Goal: Communication & Community: Answer question/provide support

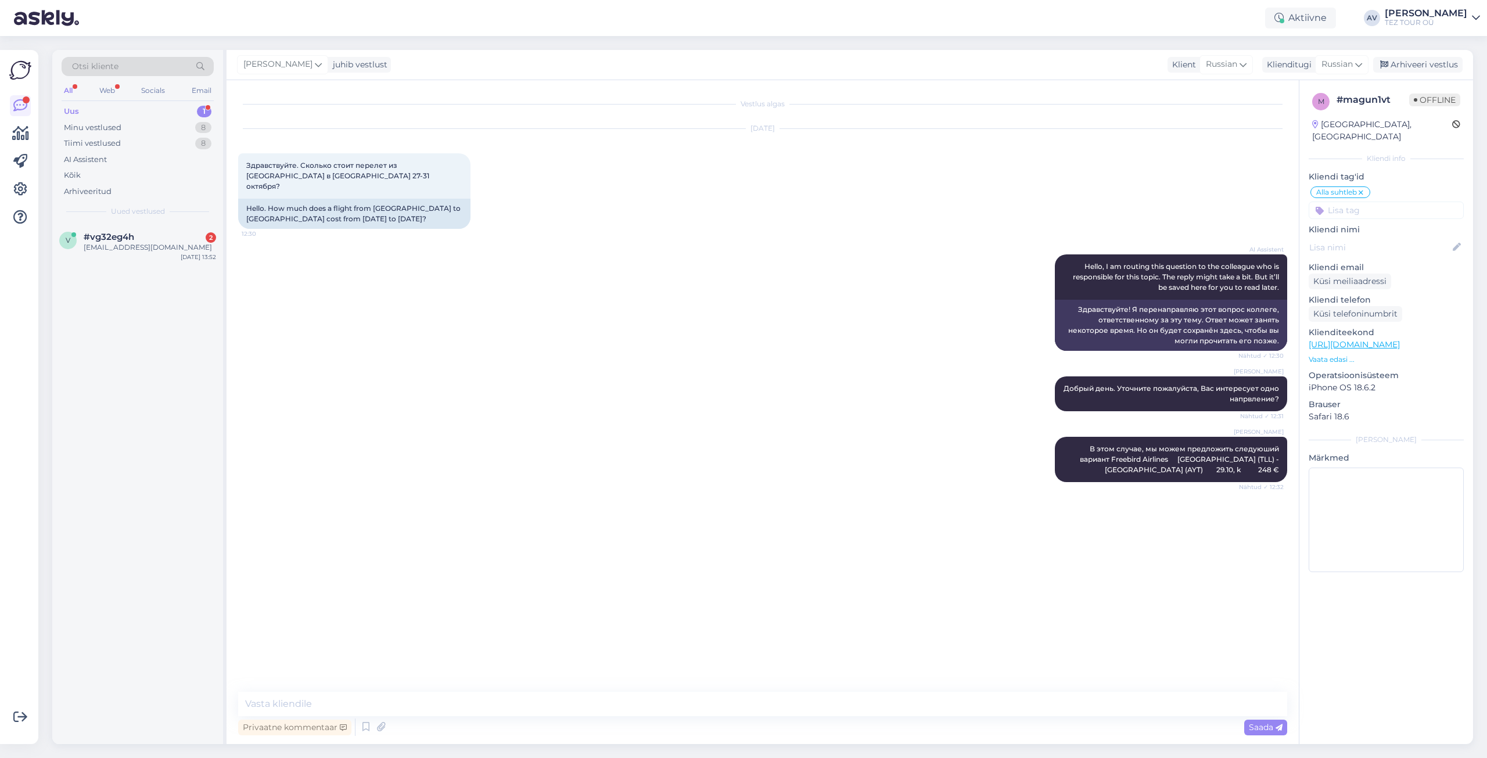
click at [108, 238] on span "#vg32eg4h" at bounding box center [109, 237] width 51 height 10
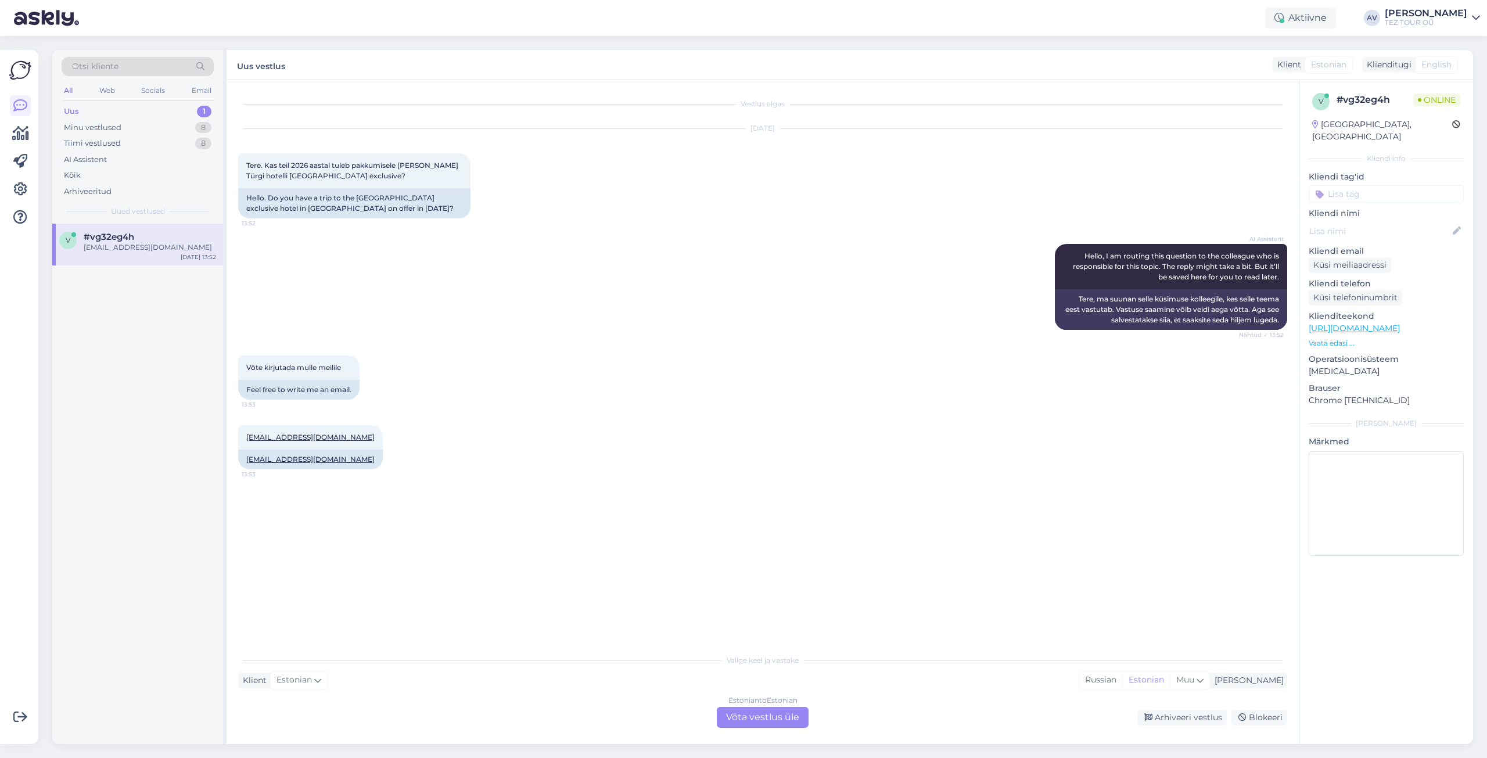
click at [746, 718] on div "Estonian to Estonian Võta vestlus üle" at bounding box center [763, 717] width 92 height 21
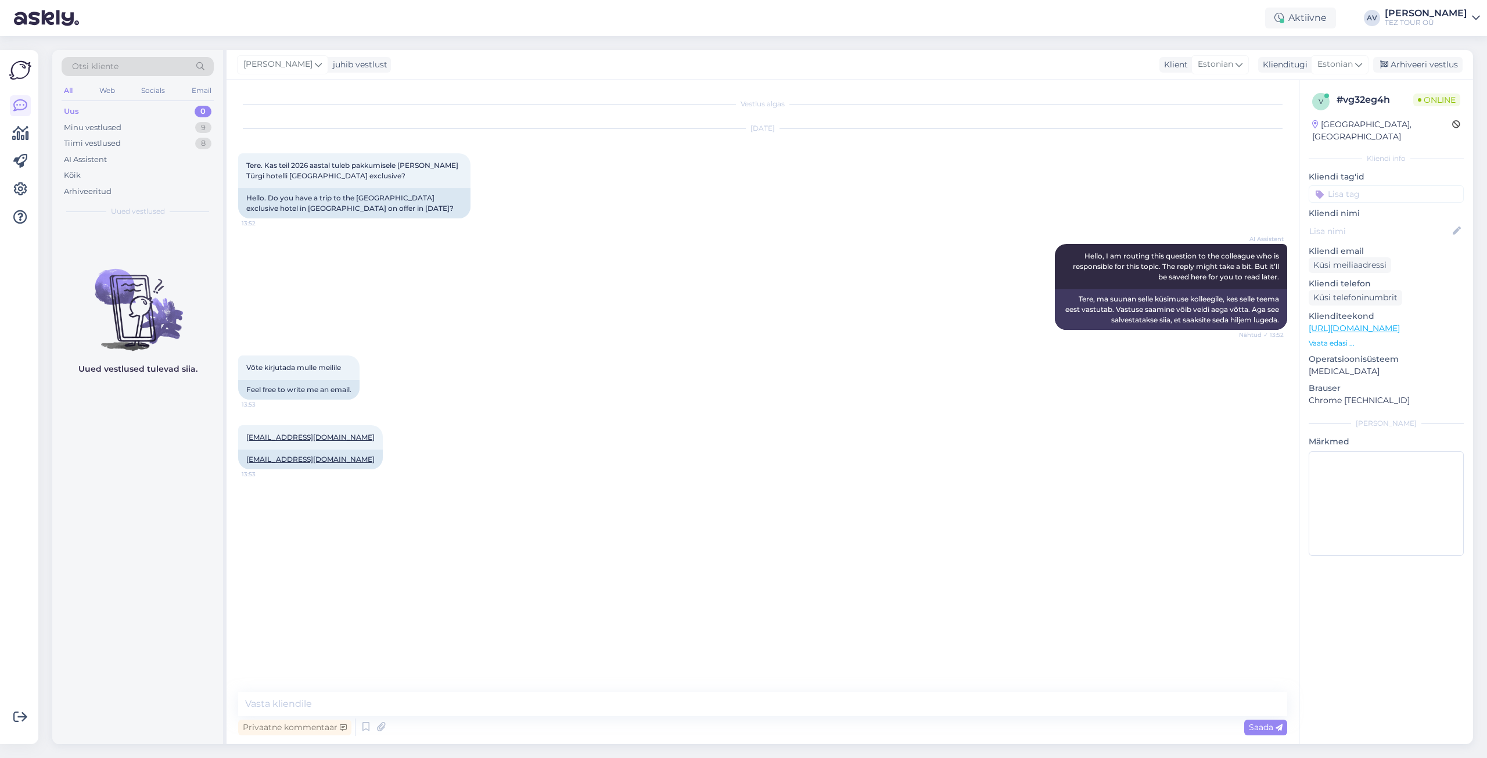
click at [1349, 185] on input at bounding box center [1386, 193] width 155 height 17
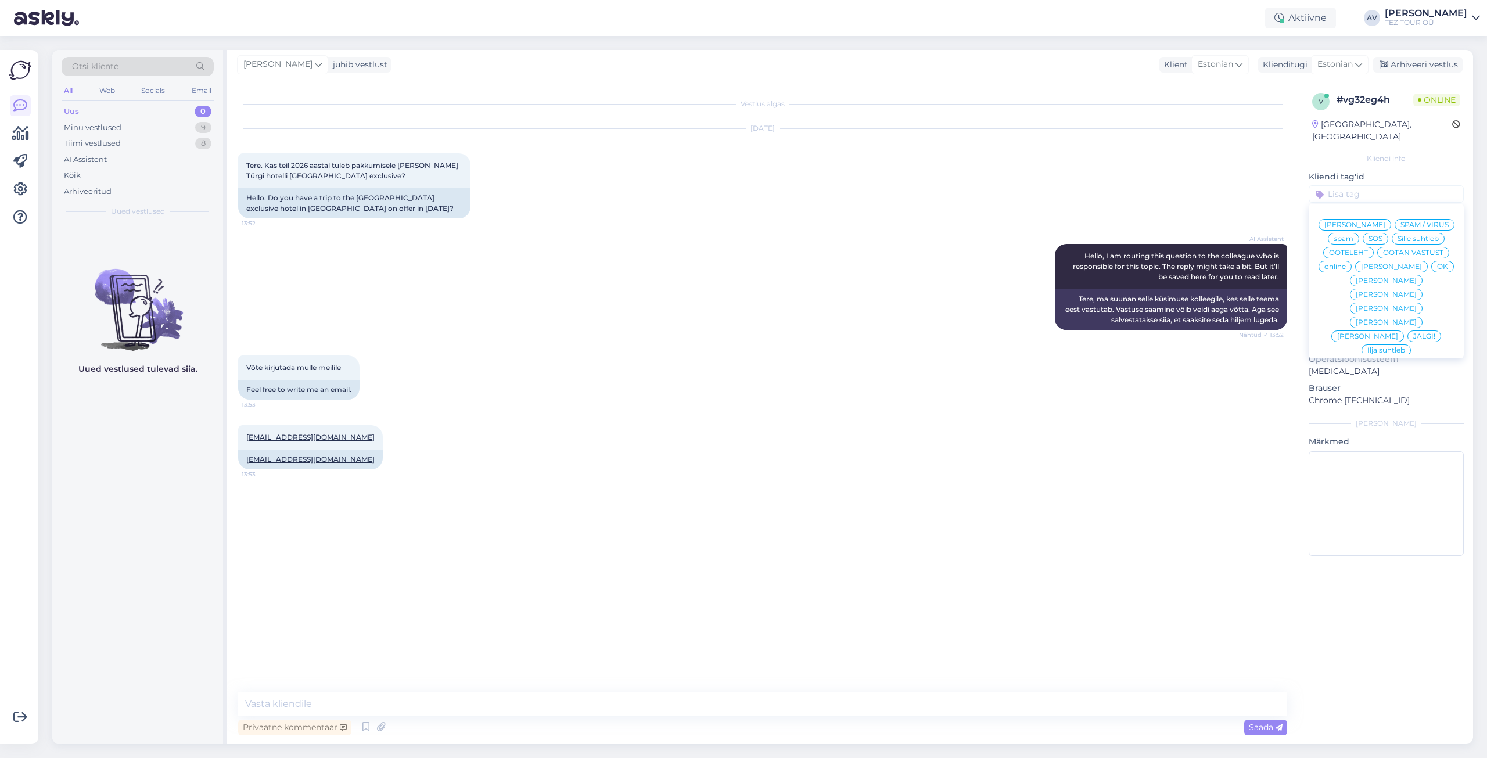
click at [1369, 431] on span "Alla suhtleb" at bounding box center [1386, 434] width 41 height 7
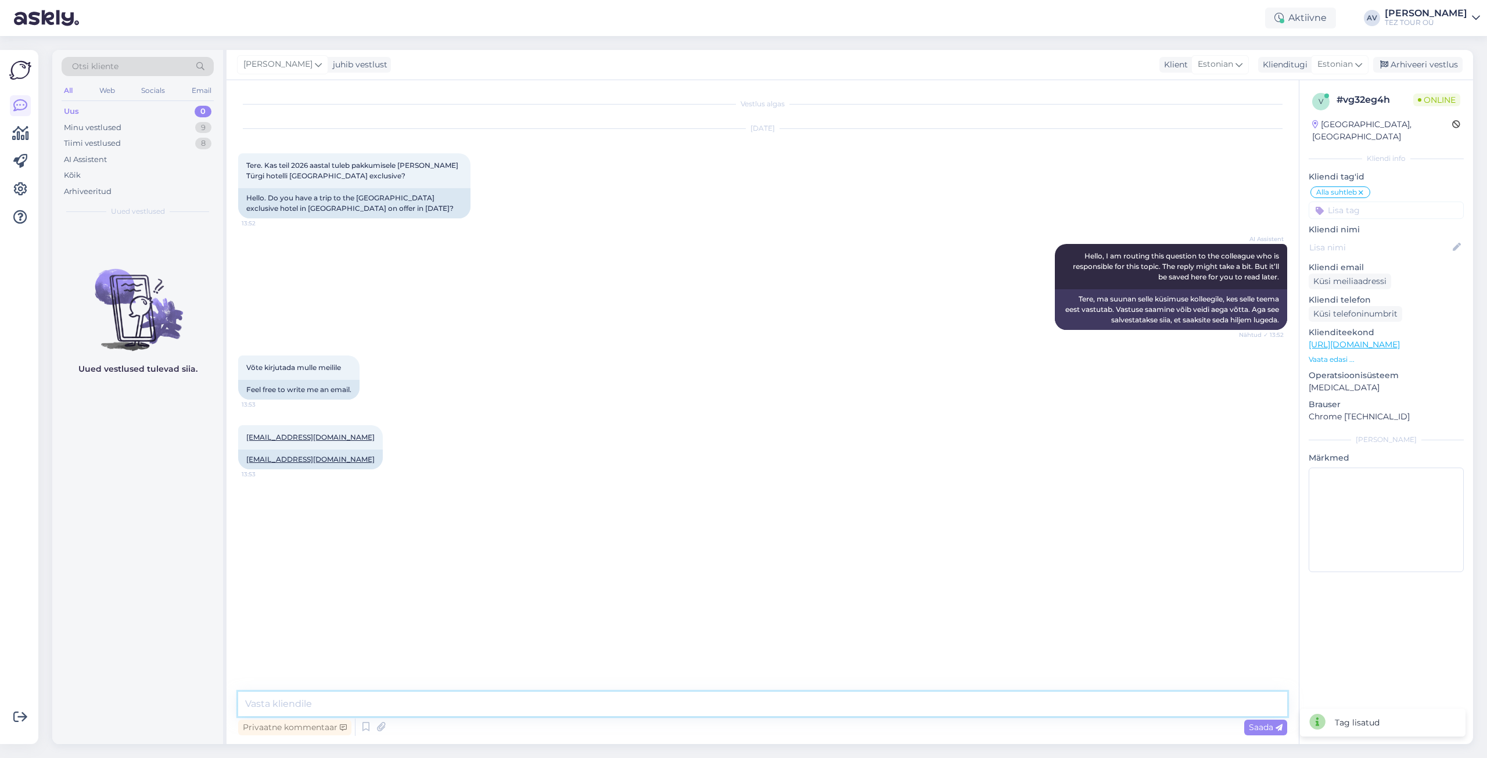
click at [998, 704] on textarea at bounding box center [762, 704] width 1049 height 24
type textarea "t"
type textarea "Tere. Täname [PERSON_NAME] päringu eest ja edastane pakkumise e-mailile."
click at [1281, 725] on icon at bounding box center [1279, 727] width 7 height 7
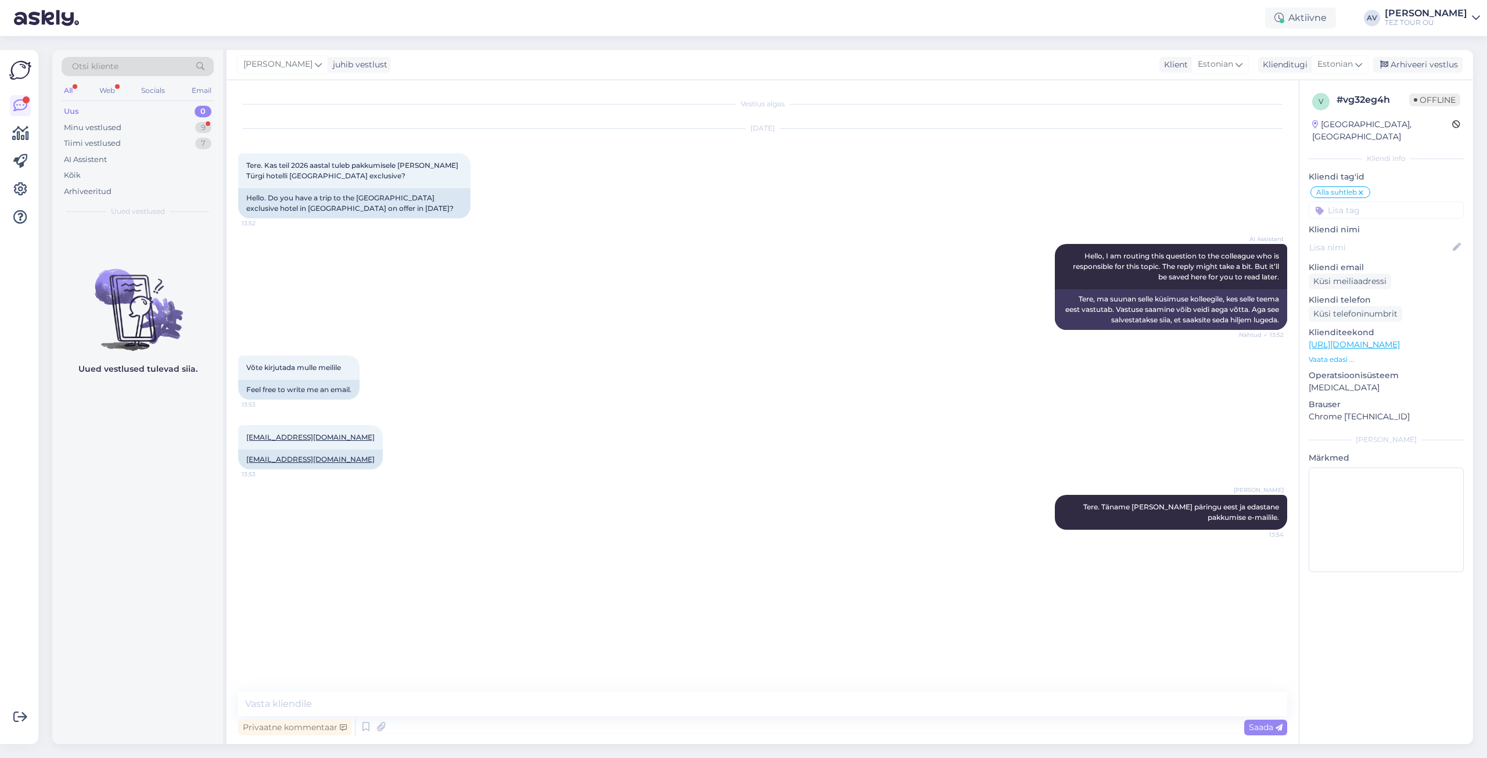
click at [615, 77] on div "[PERSON_NAME] juhib vestlust Klient [DEMOGRAPHIC_DATA] Klienditugi [DEMOGRAPHIC…" at bounding box center [850, 65] width 1247 height 30
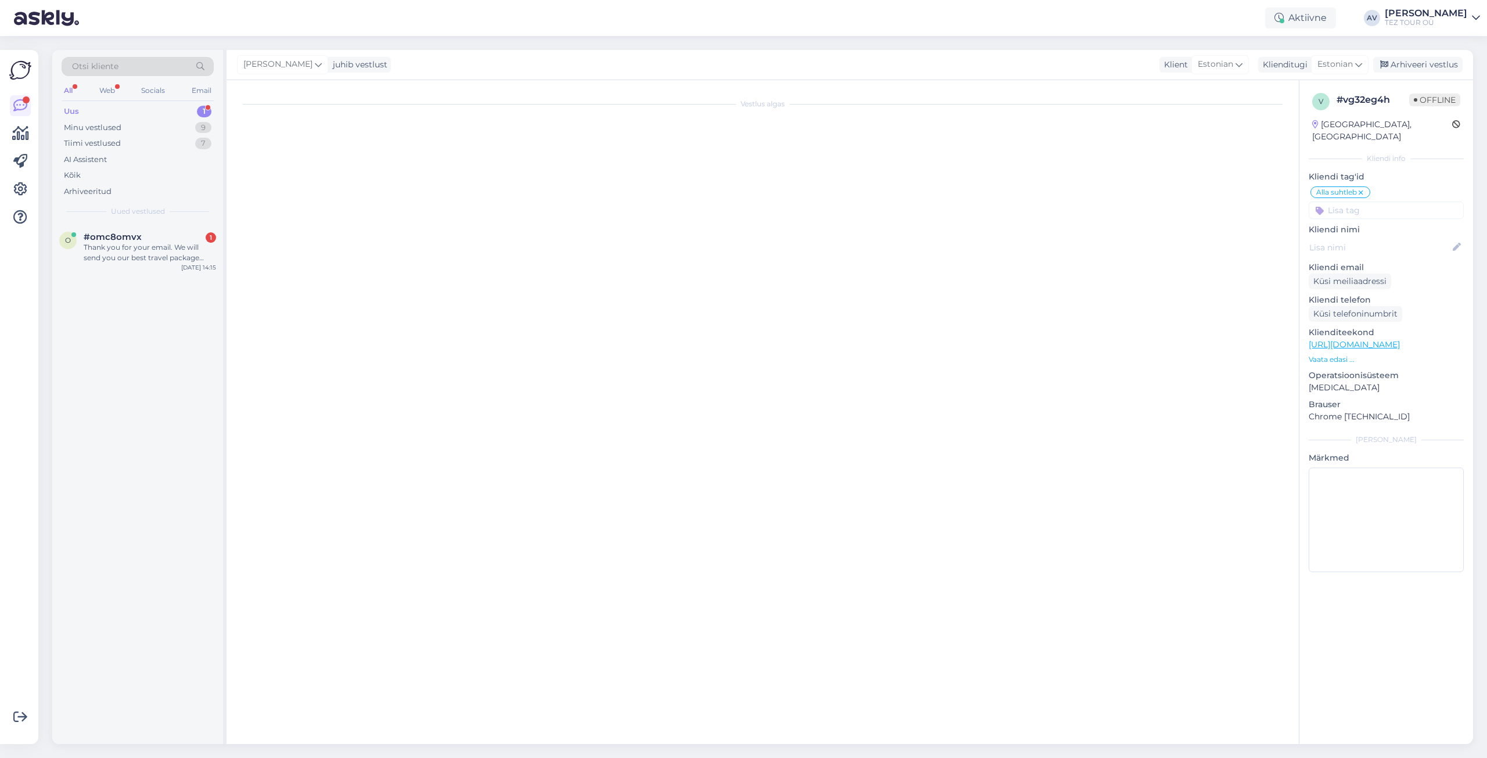
scroll to position [392, 0]
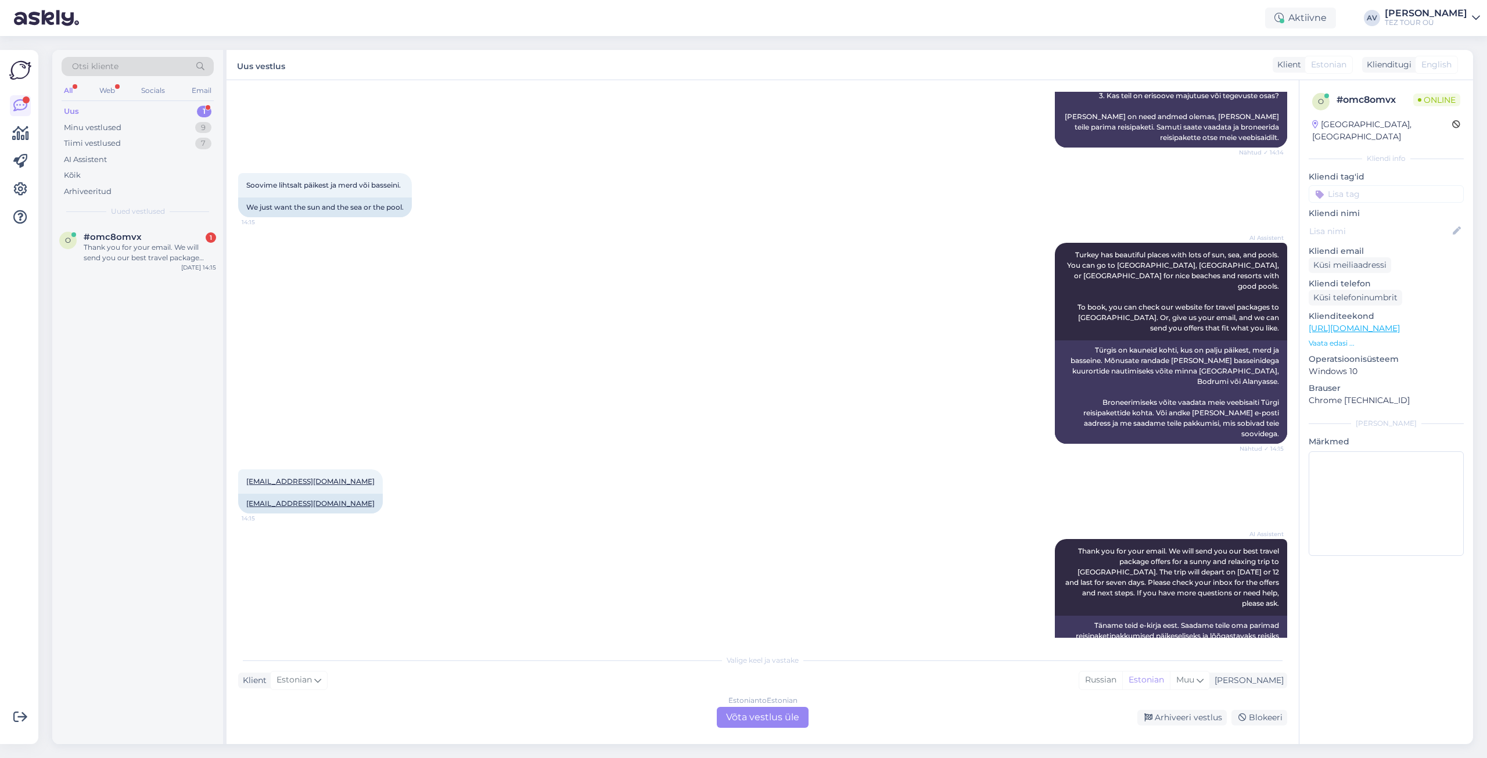
click at [773, 717] on div "Estonian to Estonian Võta vestlus üle" at bounding box center [763, 717] width 92 height 21
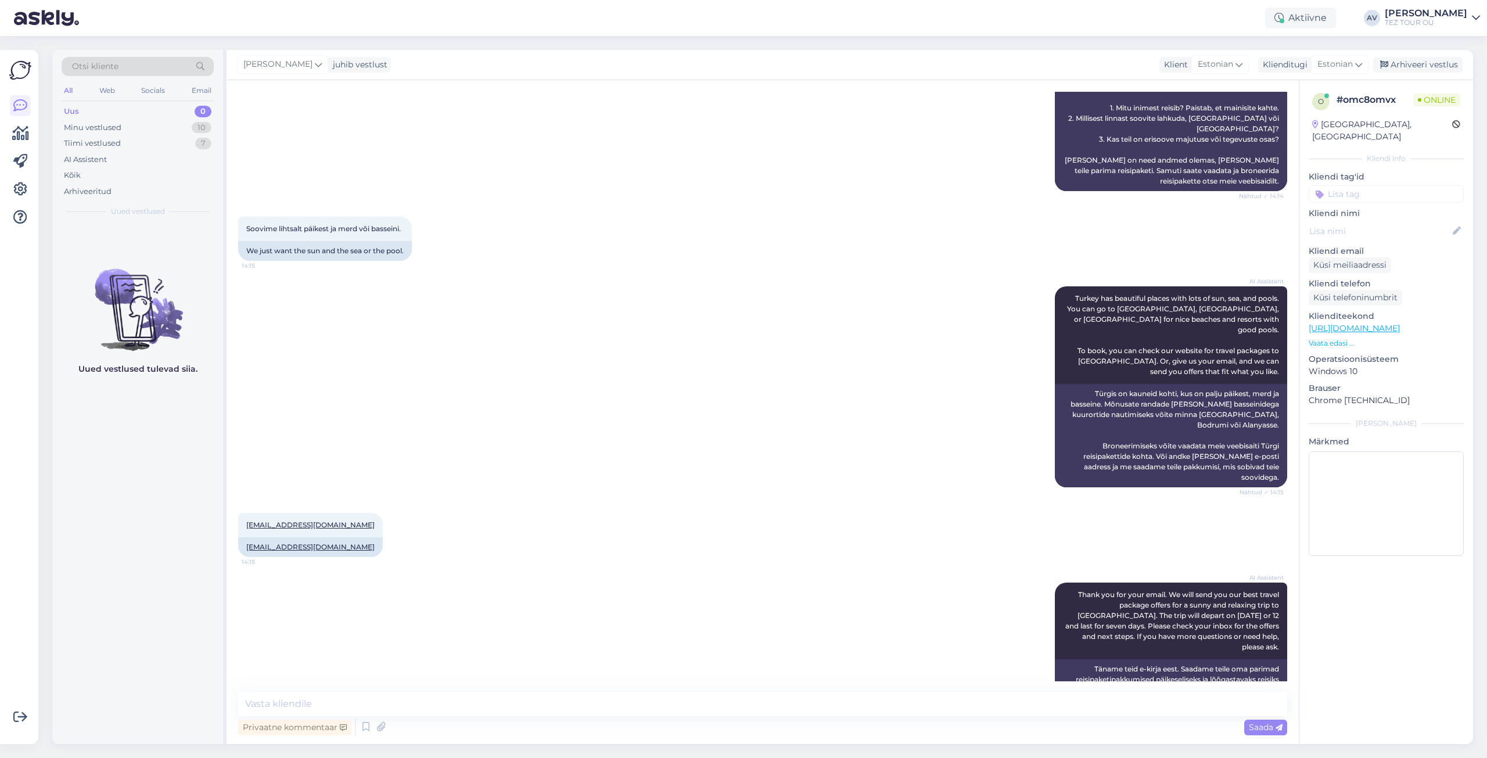
click at [1349, 185] on input at bounding box center [1386, 193] width 155 height 17
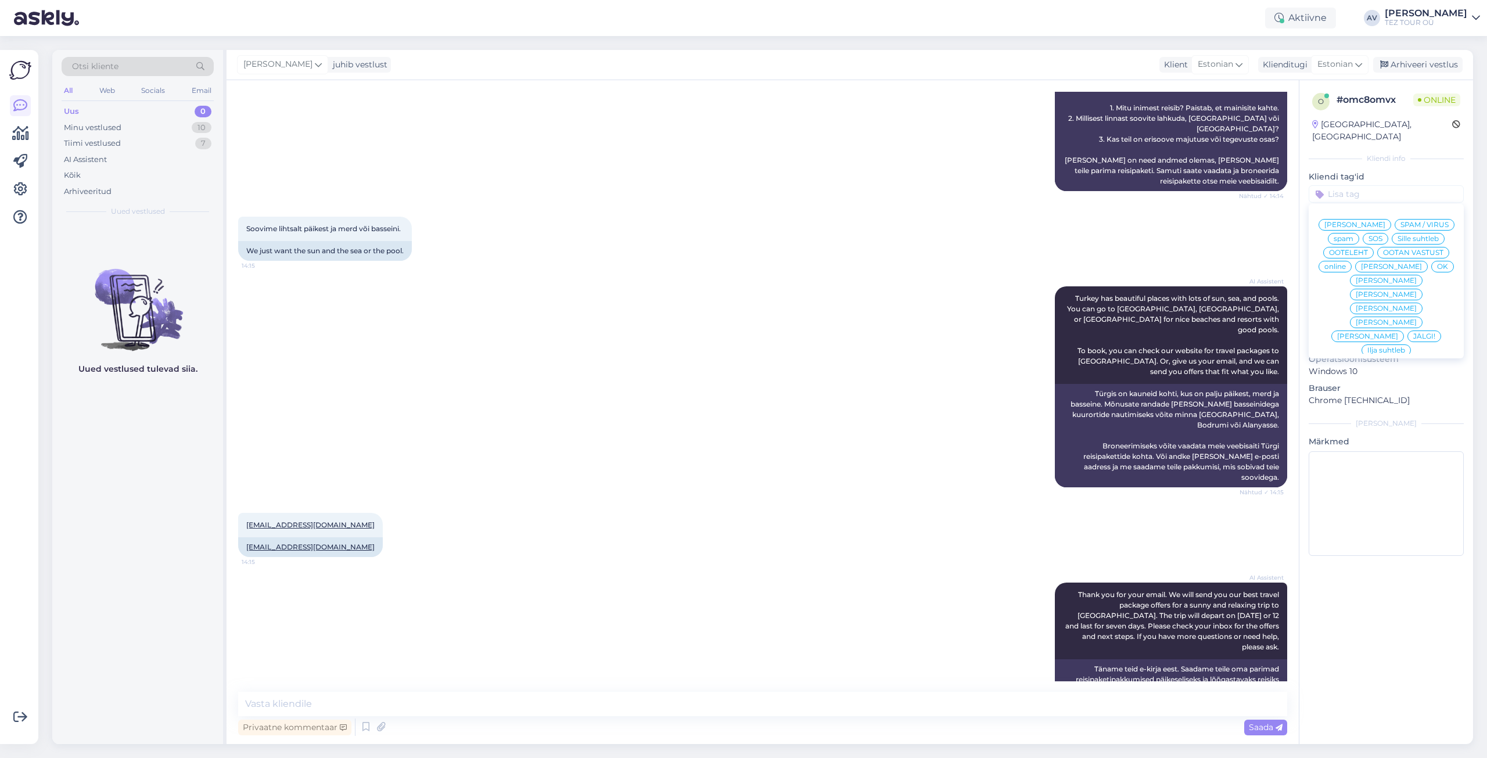
click at [1380, 431] on span "Alla suhtleb" at bounding box center [1386, 434] width 41 height 7
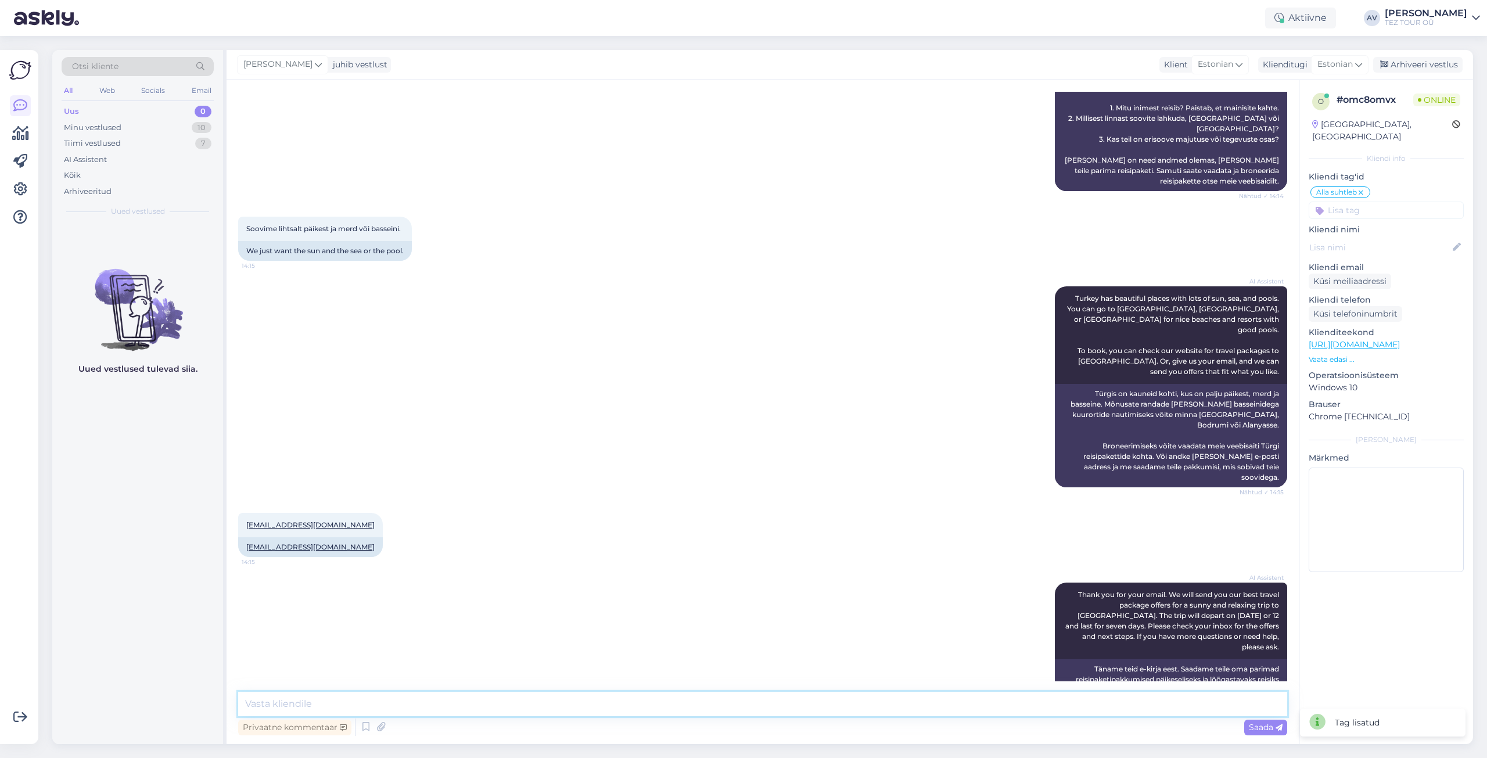
click at [763, 707] on textarea at bounding box center [762, 704] width 1049 height 24
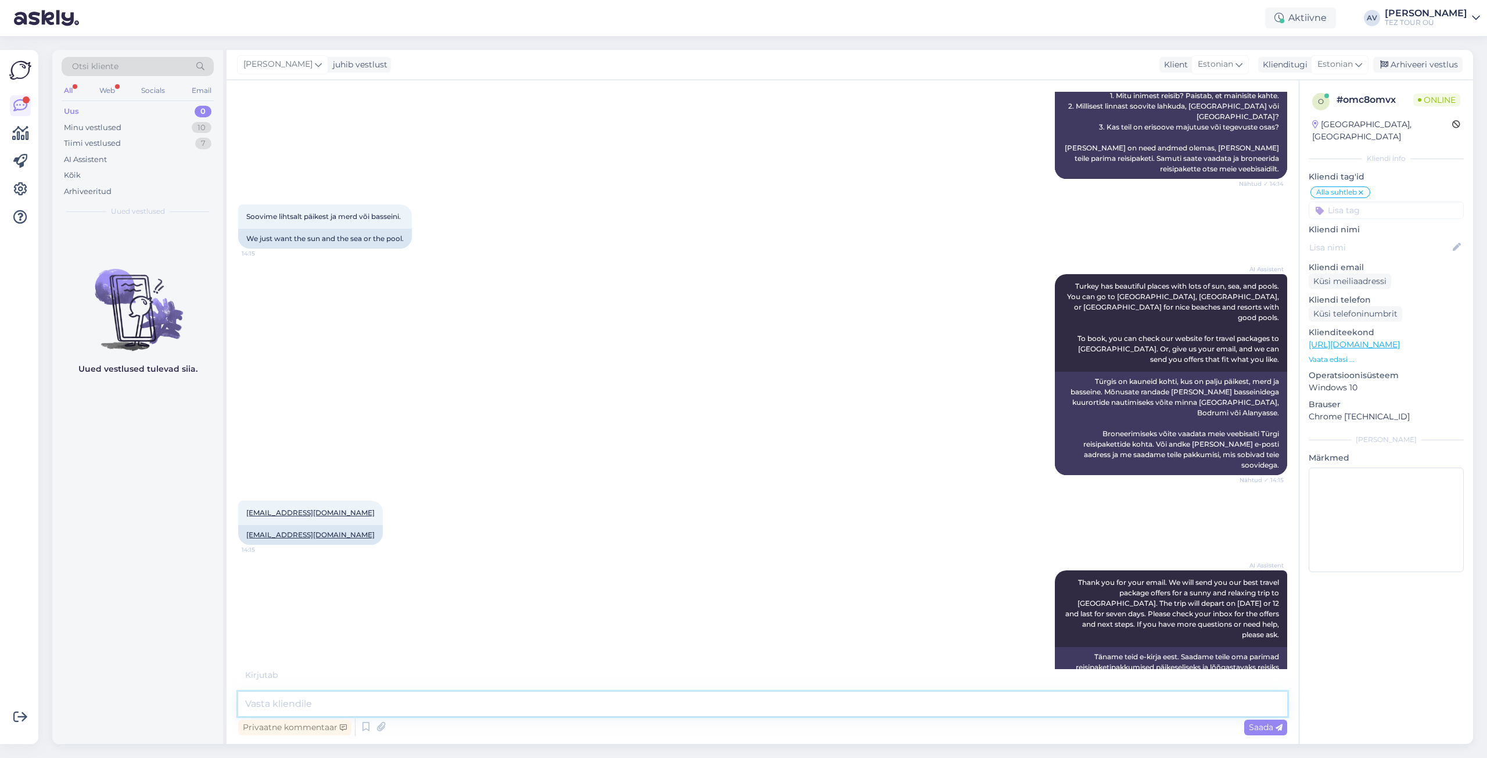
click at [763, 702] on textarea at bounding box center [762, 704] width 1049 height 24
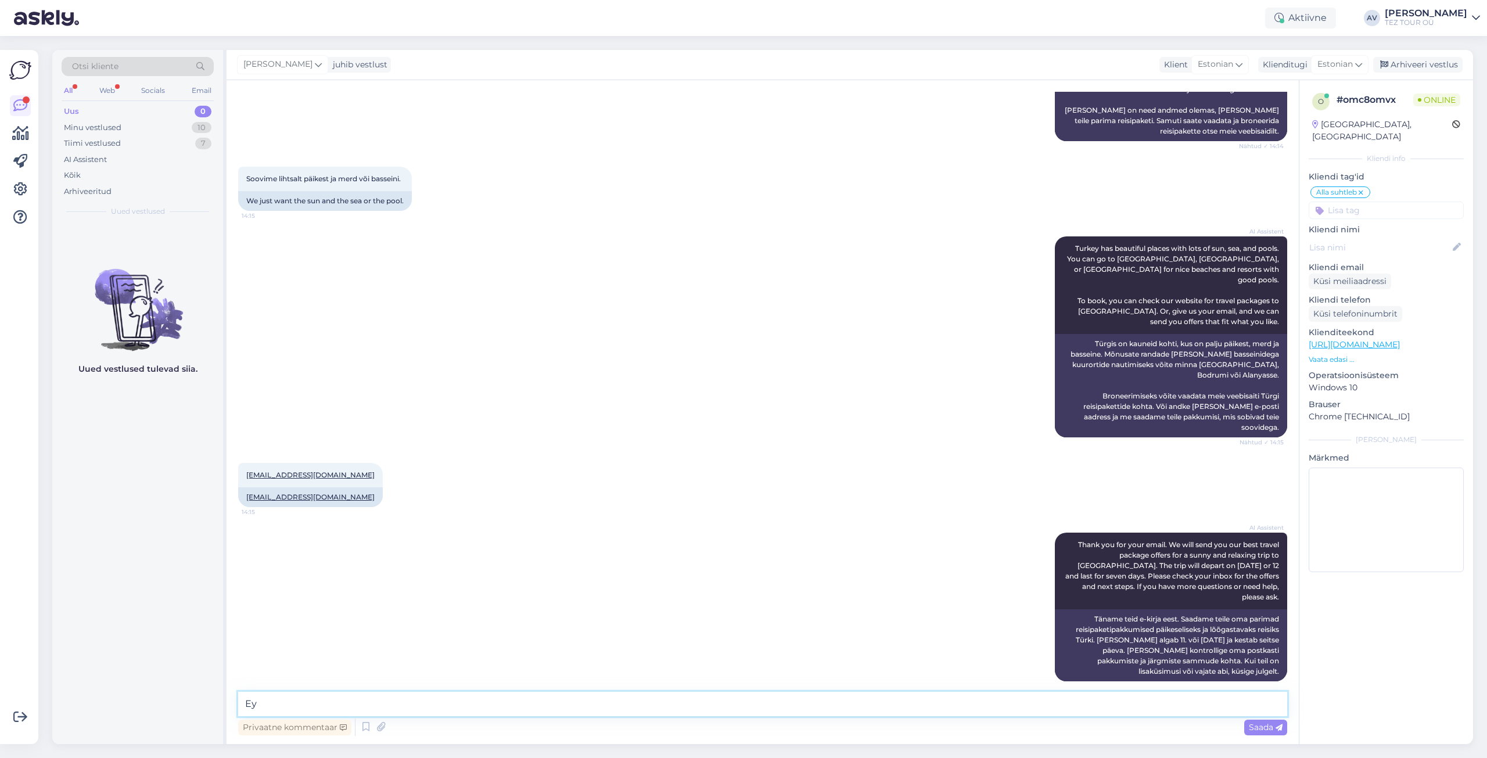
type textarea "[PERSON_NAME]"
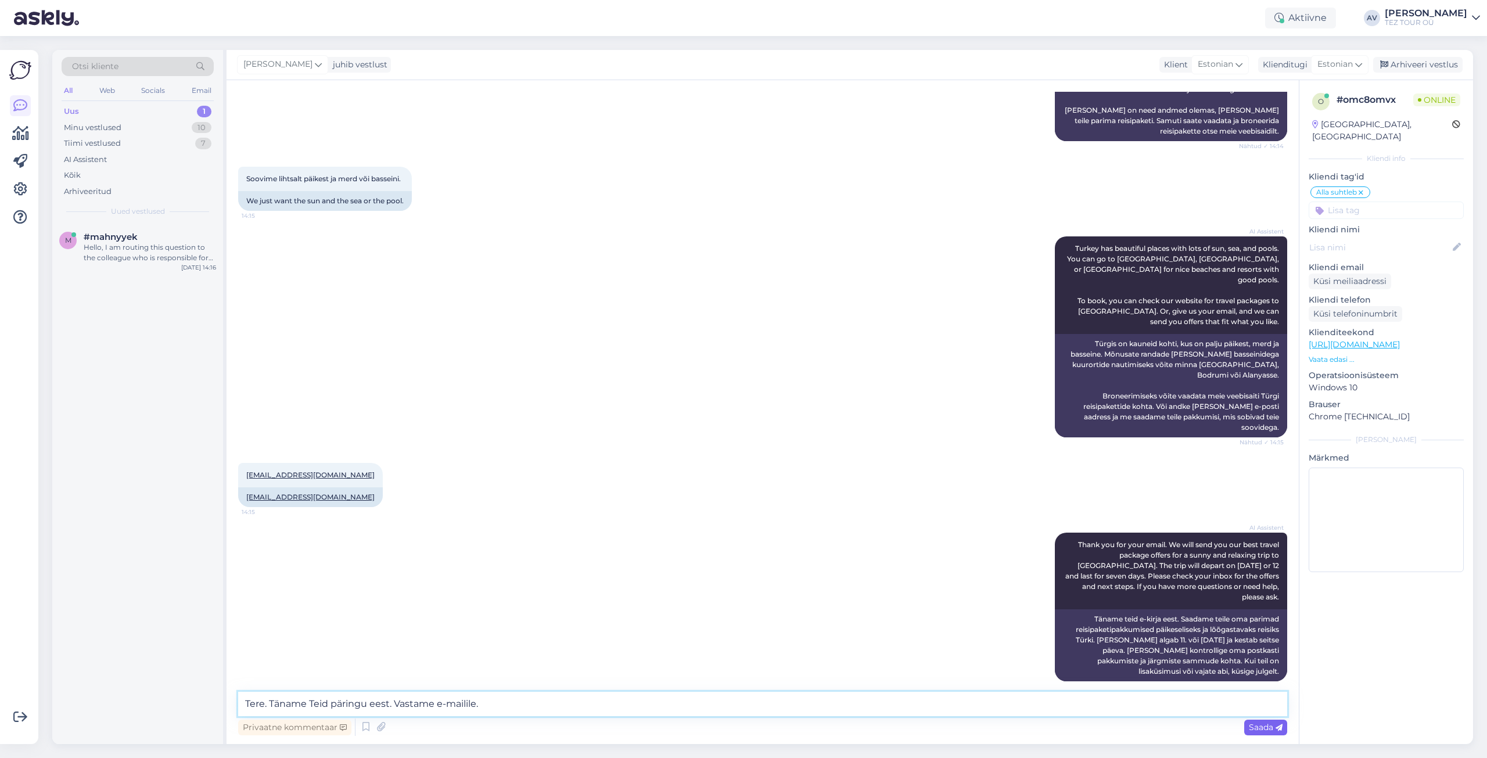
type textarea "Tere. Täname Teid päringu eest. Vastame e-mailile."
click at [1276, 729] on icon at bounding box center [1279, 727] width 7 height 7
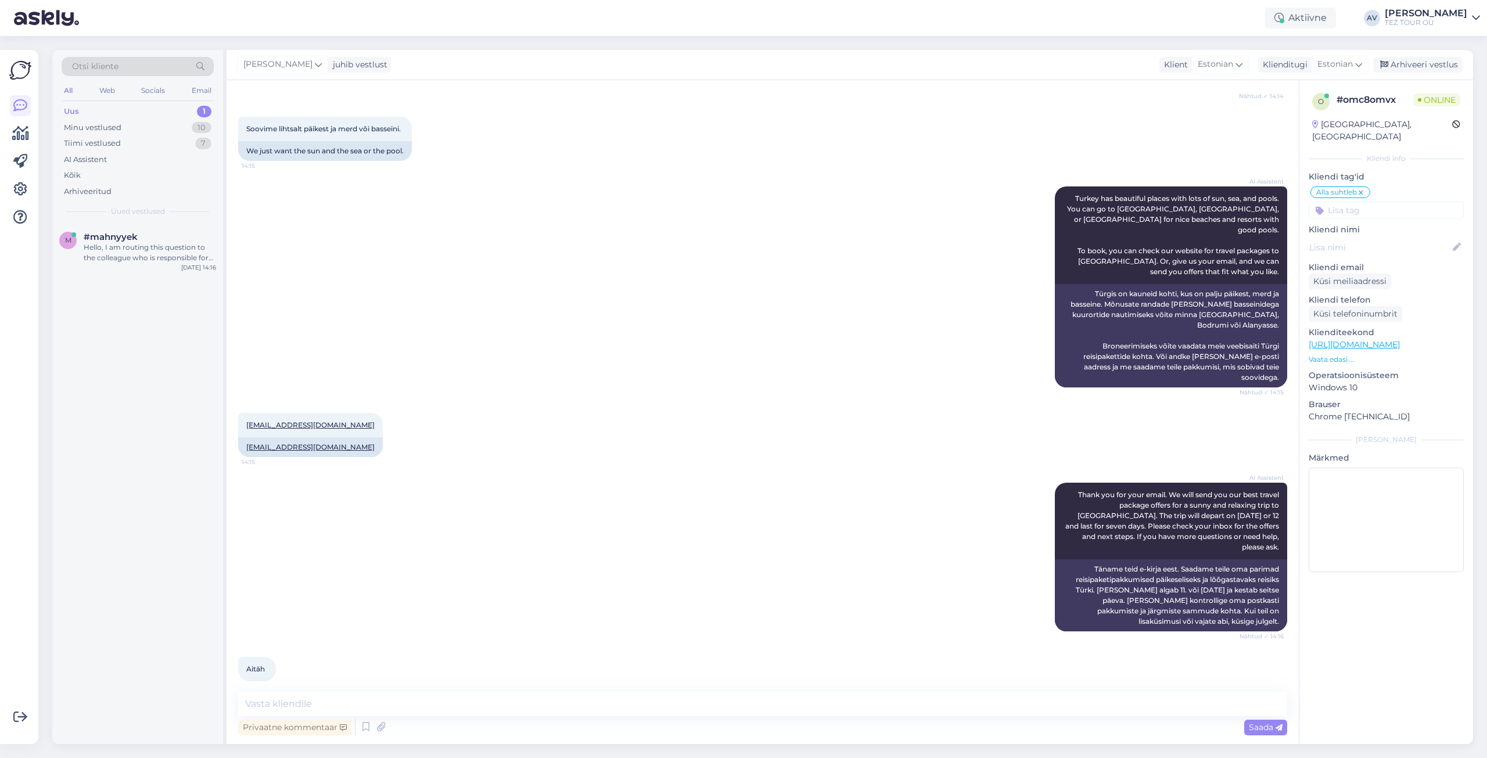
click at [84, 116] on div "Uus 1" at bounding box center [138, 111] width 152 height 16
click at [128, 247] on div "Hello, I am routing this question to the colleague who is responsible for this …" at bounding box center [150, 252] width 132 height 21
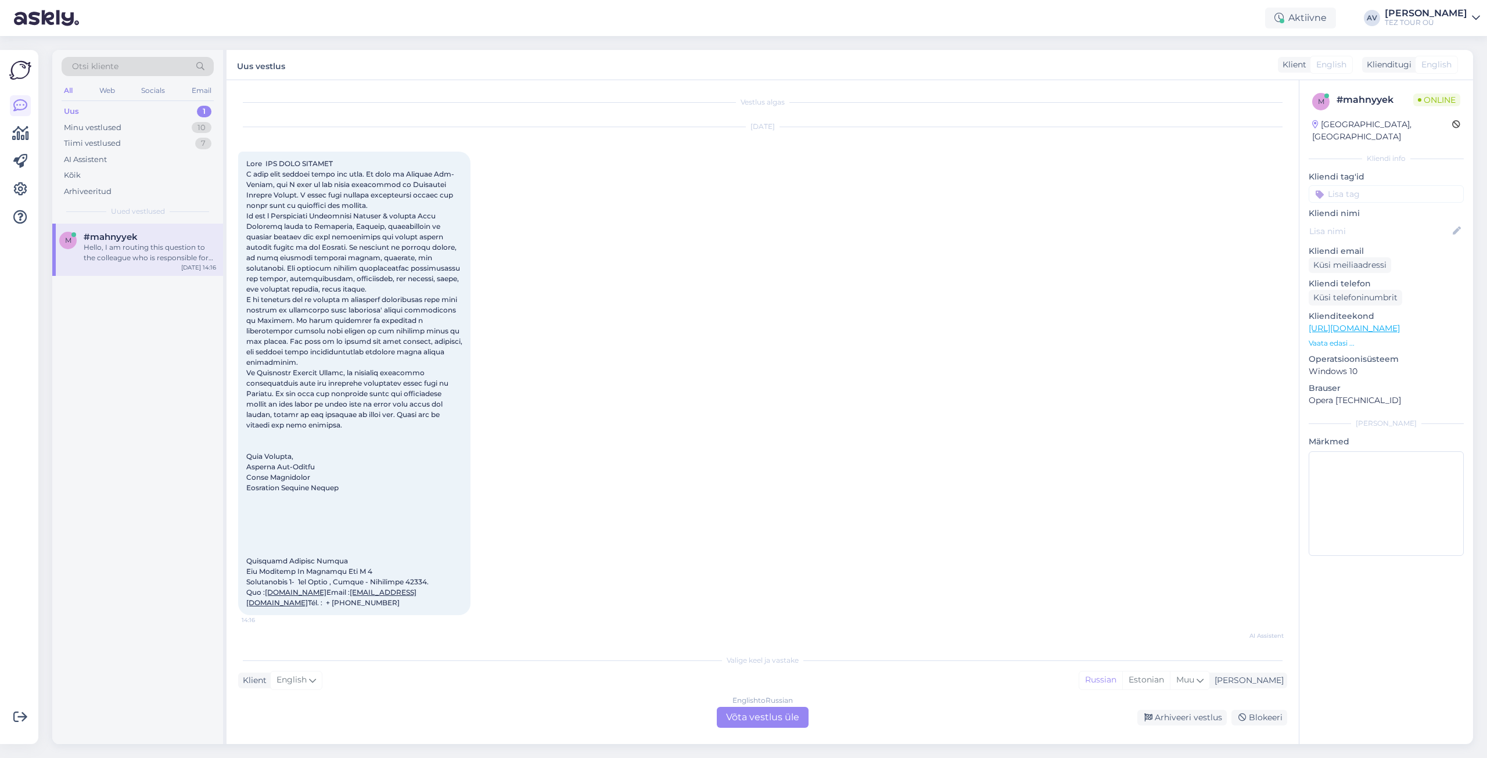
scroll to position [0, 0]
click at [780, 715] on div "English to Russian Võta vestlus üle" at bounding box center [763, 717] width 92 height 21
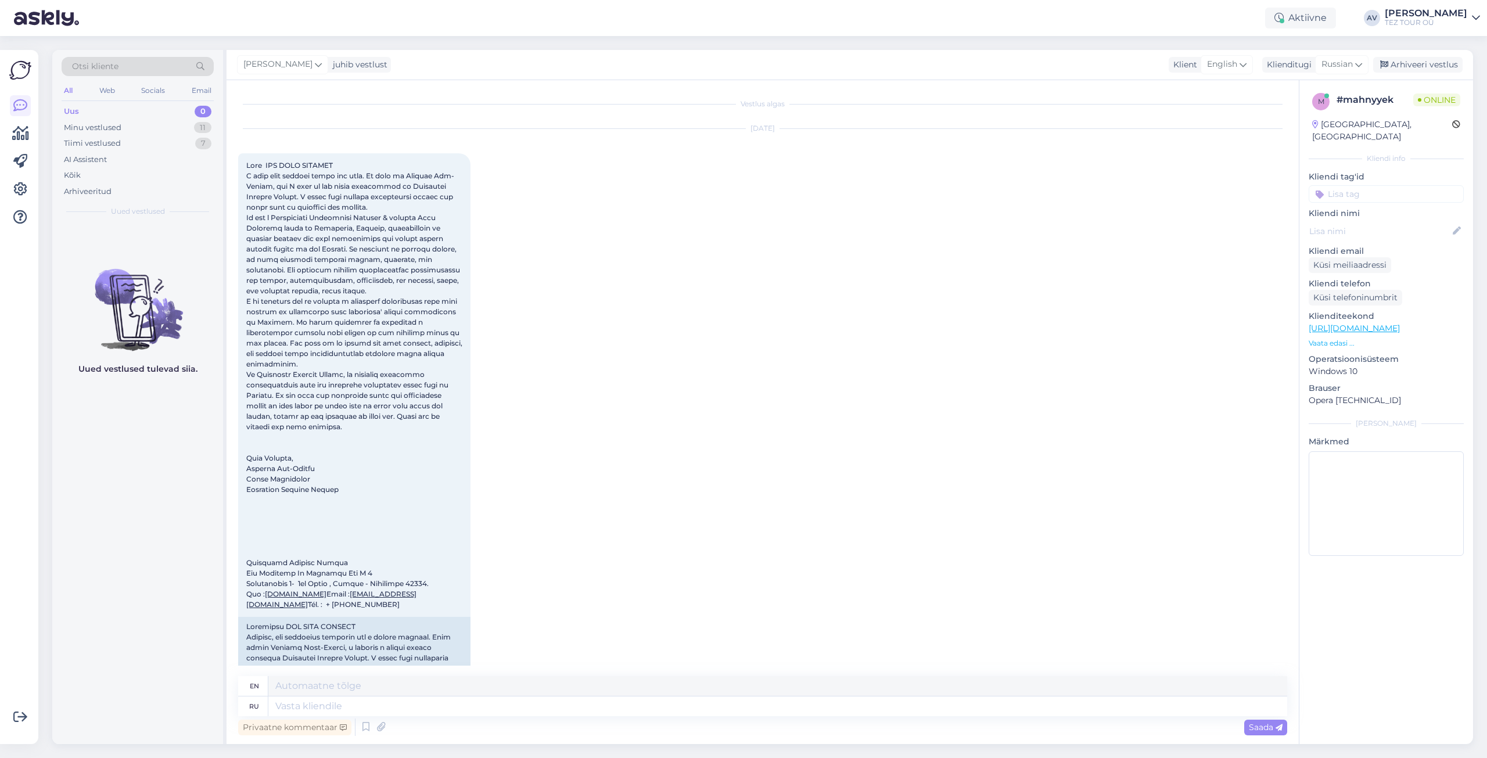
click at [1336, 185] on input at bounding box center [1386, 193] width 155 height 17
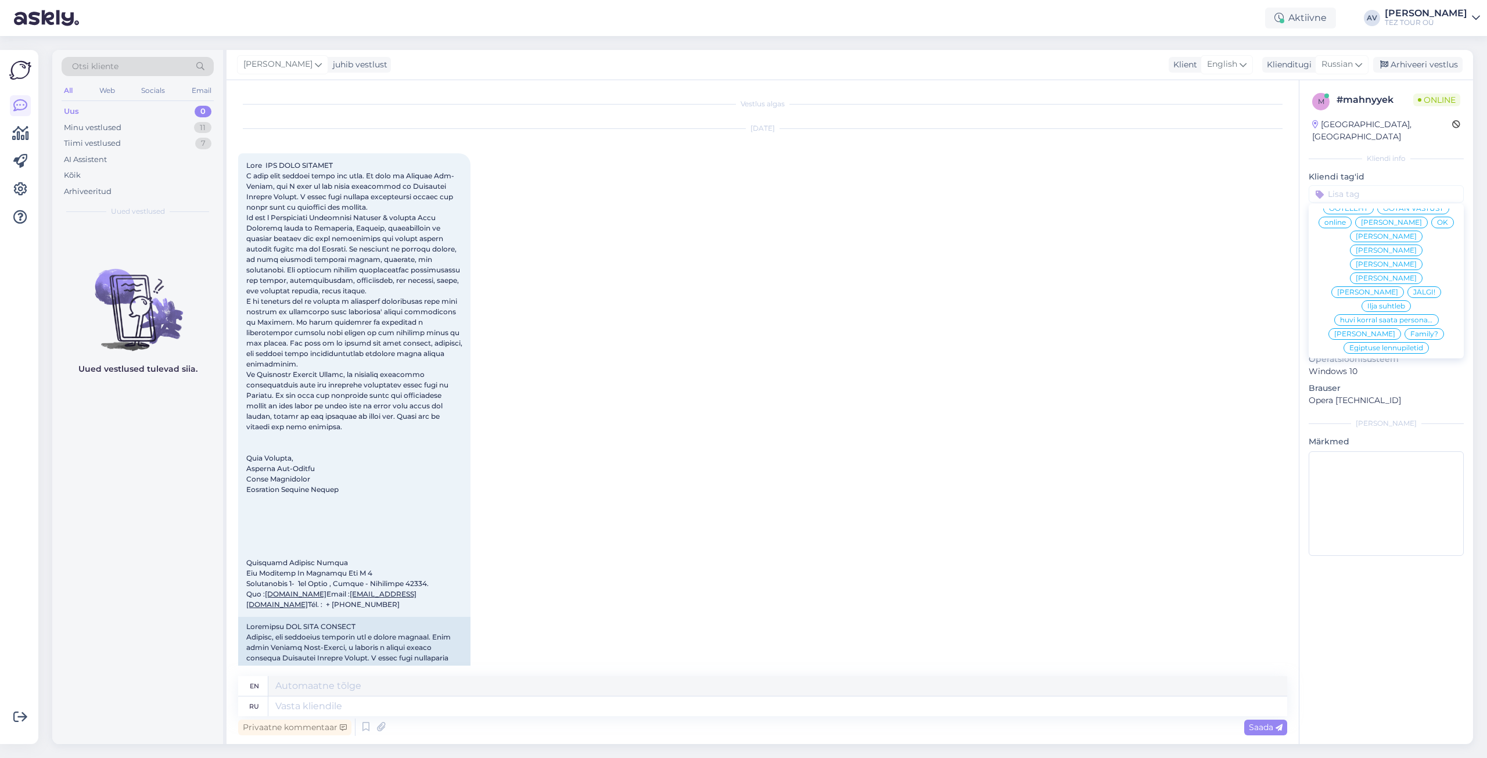
scroll to position [24, 0]
click at [1405, 267] on span "[PERSON_NAME]" at bounding box center [1386, 270] width 61 height 7
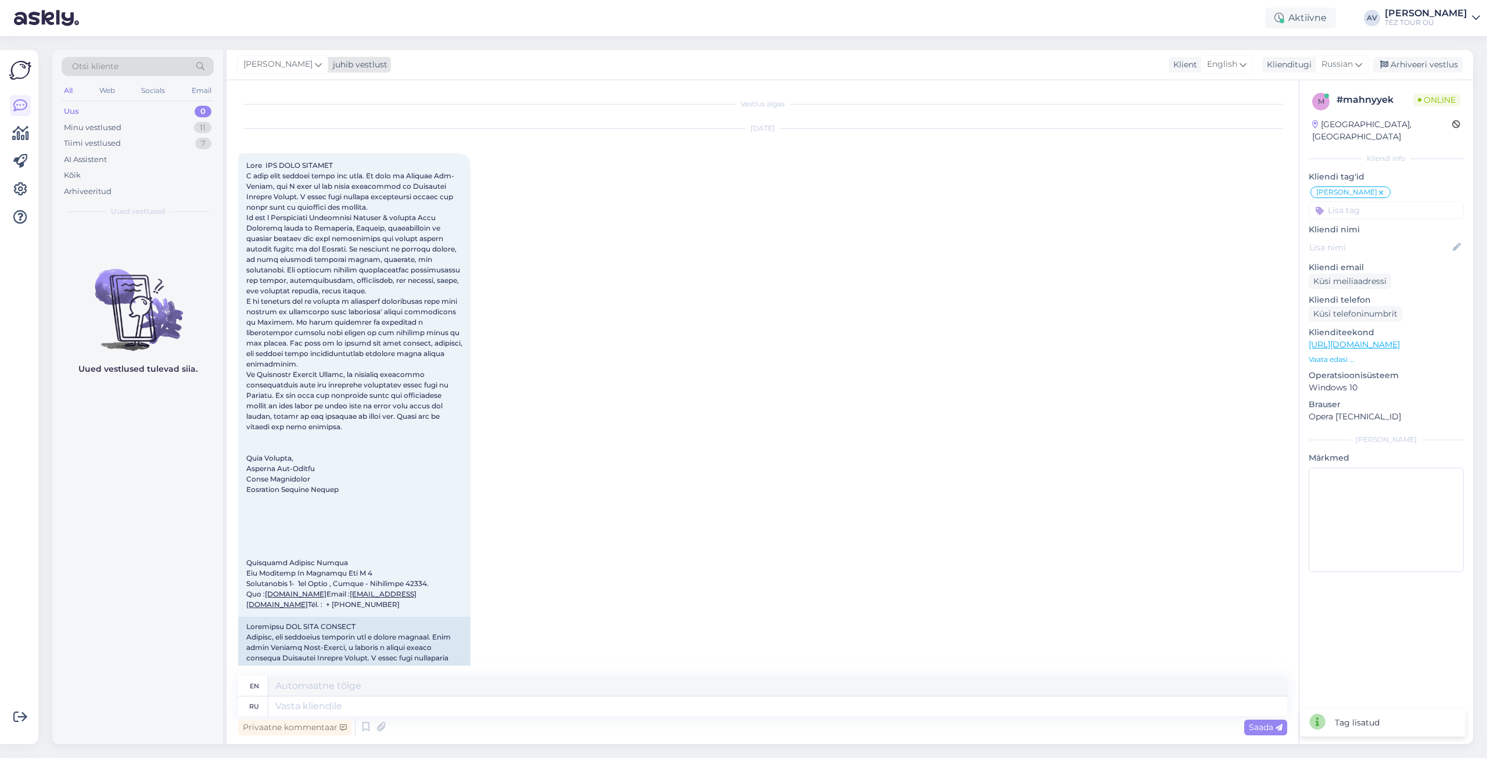
click at [315, 64] on icon at bounding box center [318, 64] width 7 height 13
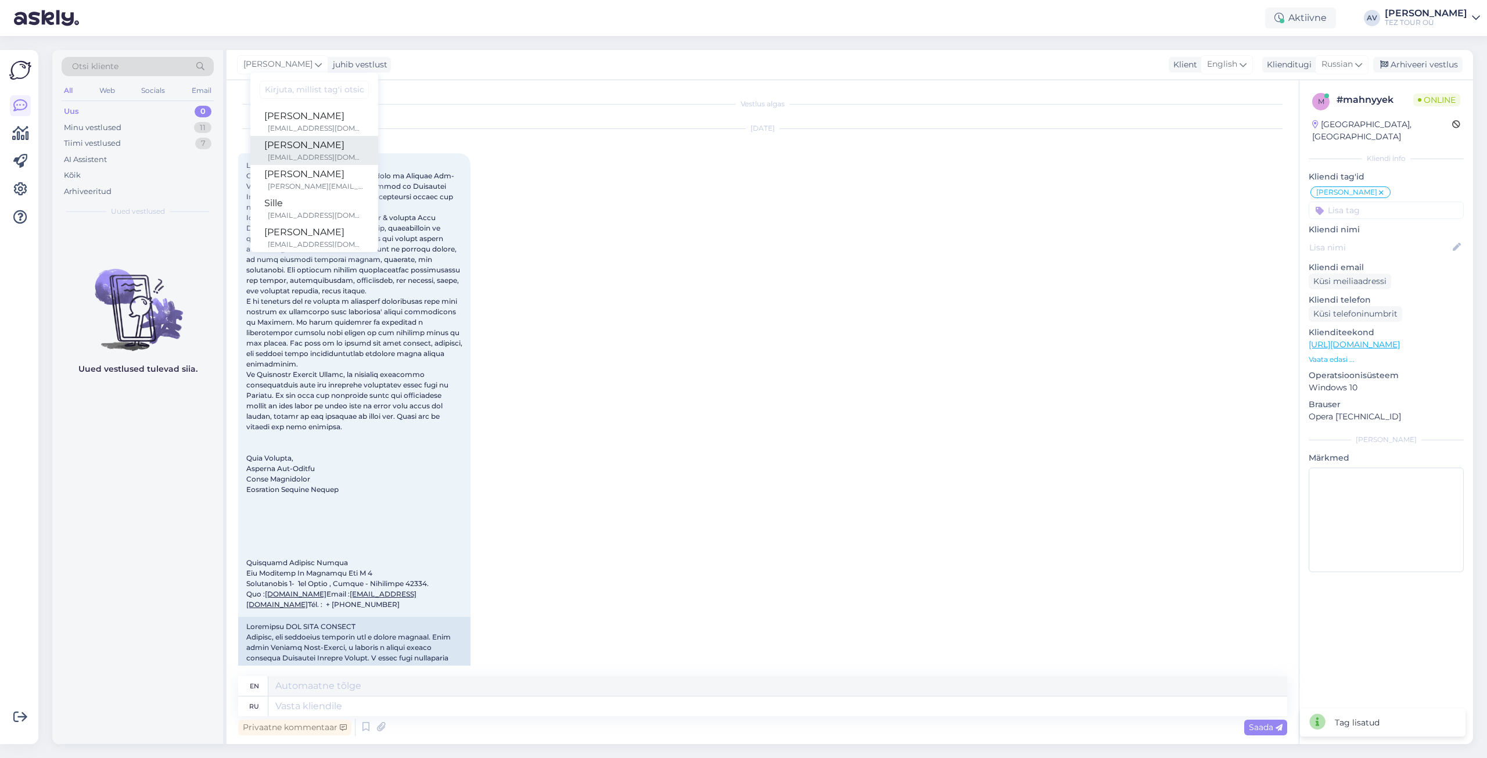
click at [304, 150] on div "[PERSON_NAME]" at bounding box center [314, 145] width 100 height 14
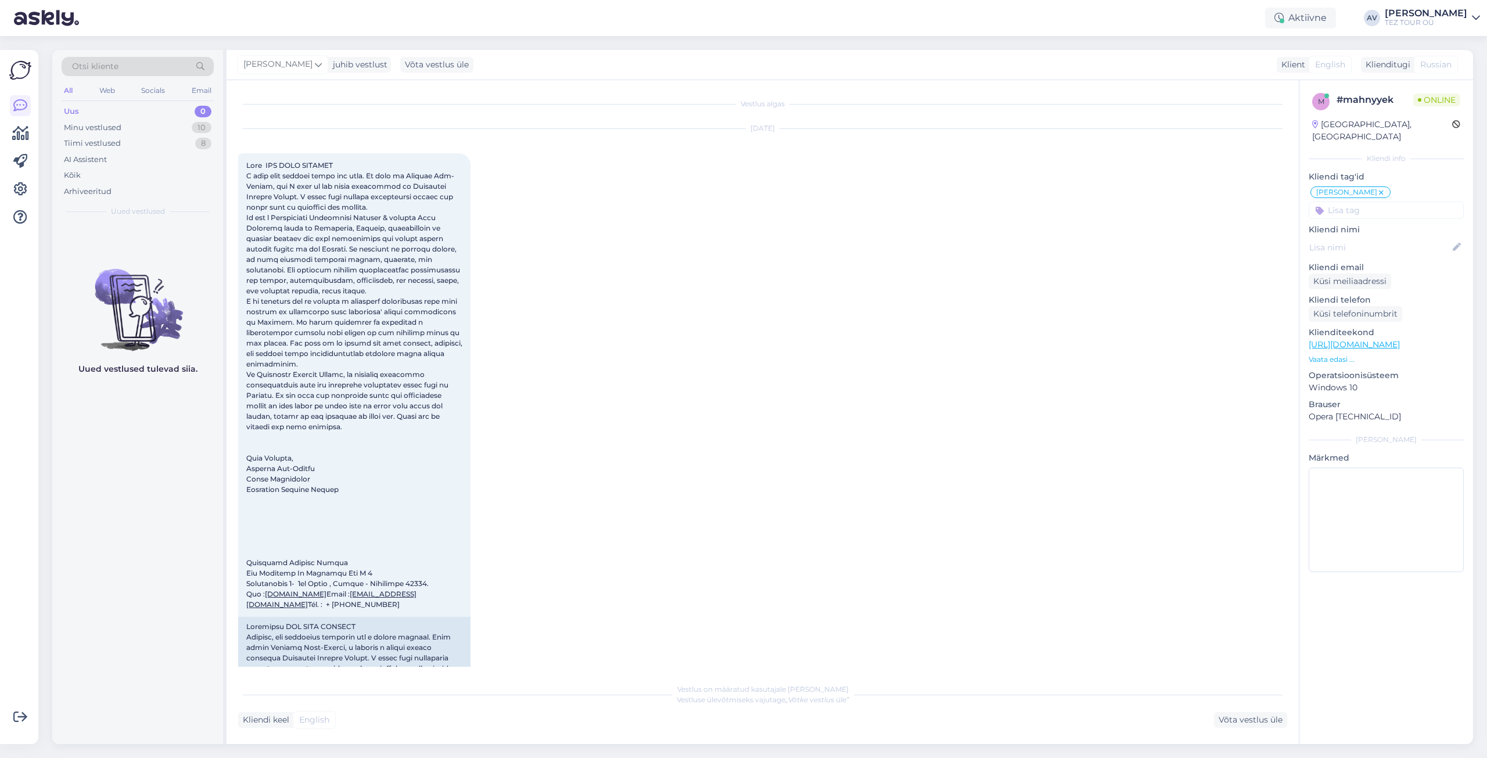
click at [1378, 188] on icon at bounding box center [1381, 192] width 7 height 9
click at [1362, 185] on input at bounding box center [1386, 193] width 155 height 17
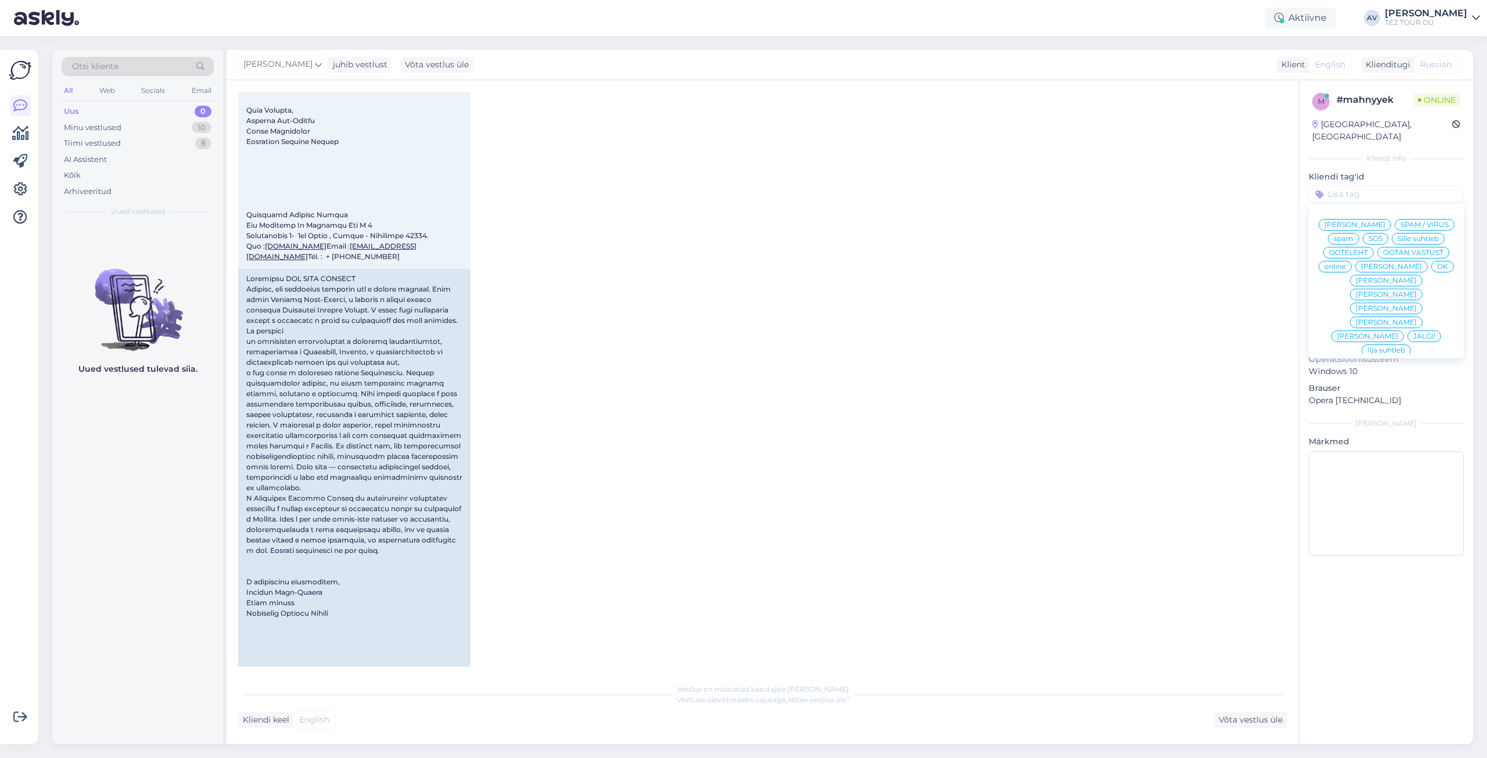
scroll to position [349, 0]
click at [1373, 333] on span "[PERSON_NAME]" at bounding box center [1367, 336] width 61 height 7
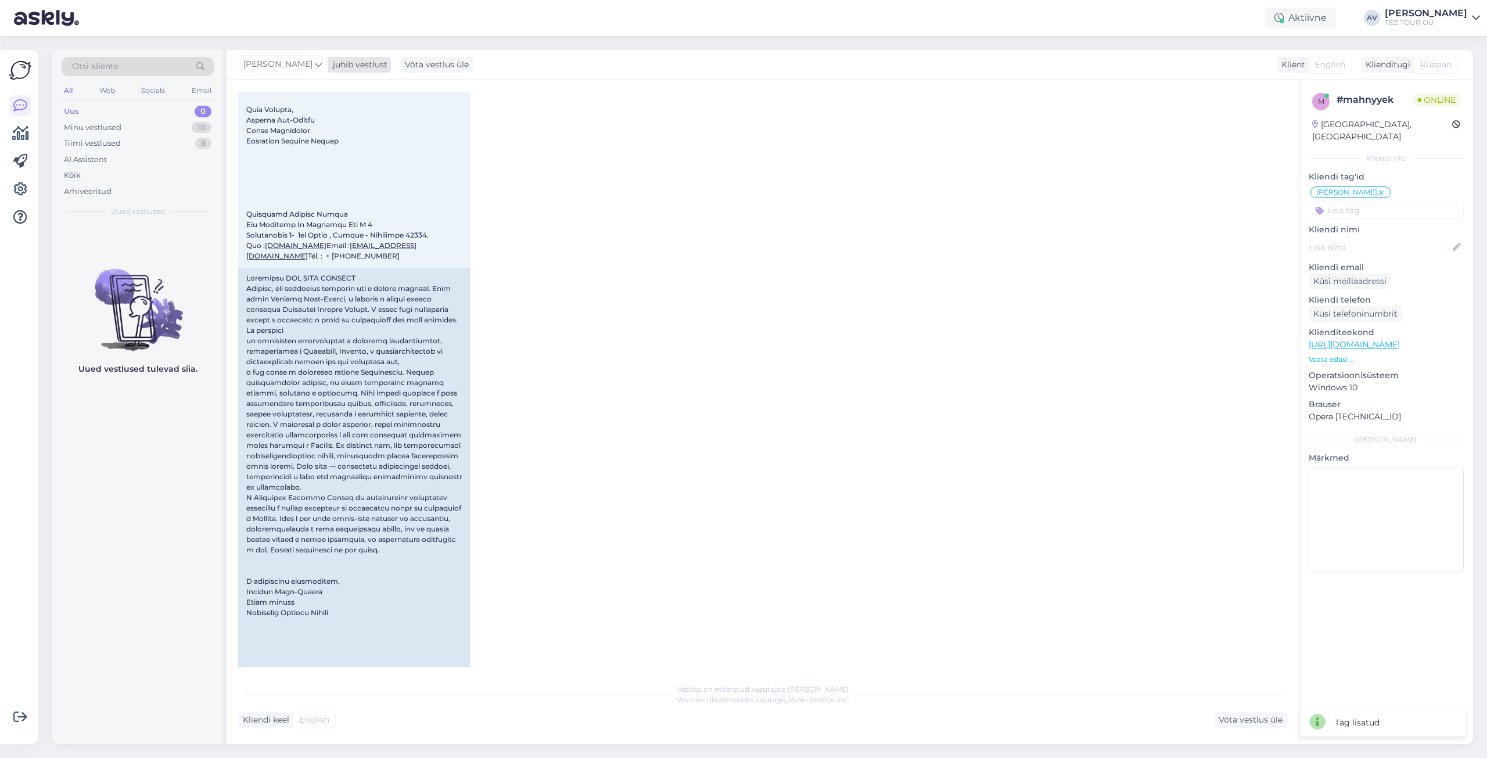
click at [318, 64] on icon at bounding box center [318, 64] width 7 height 13
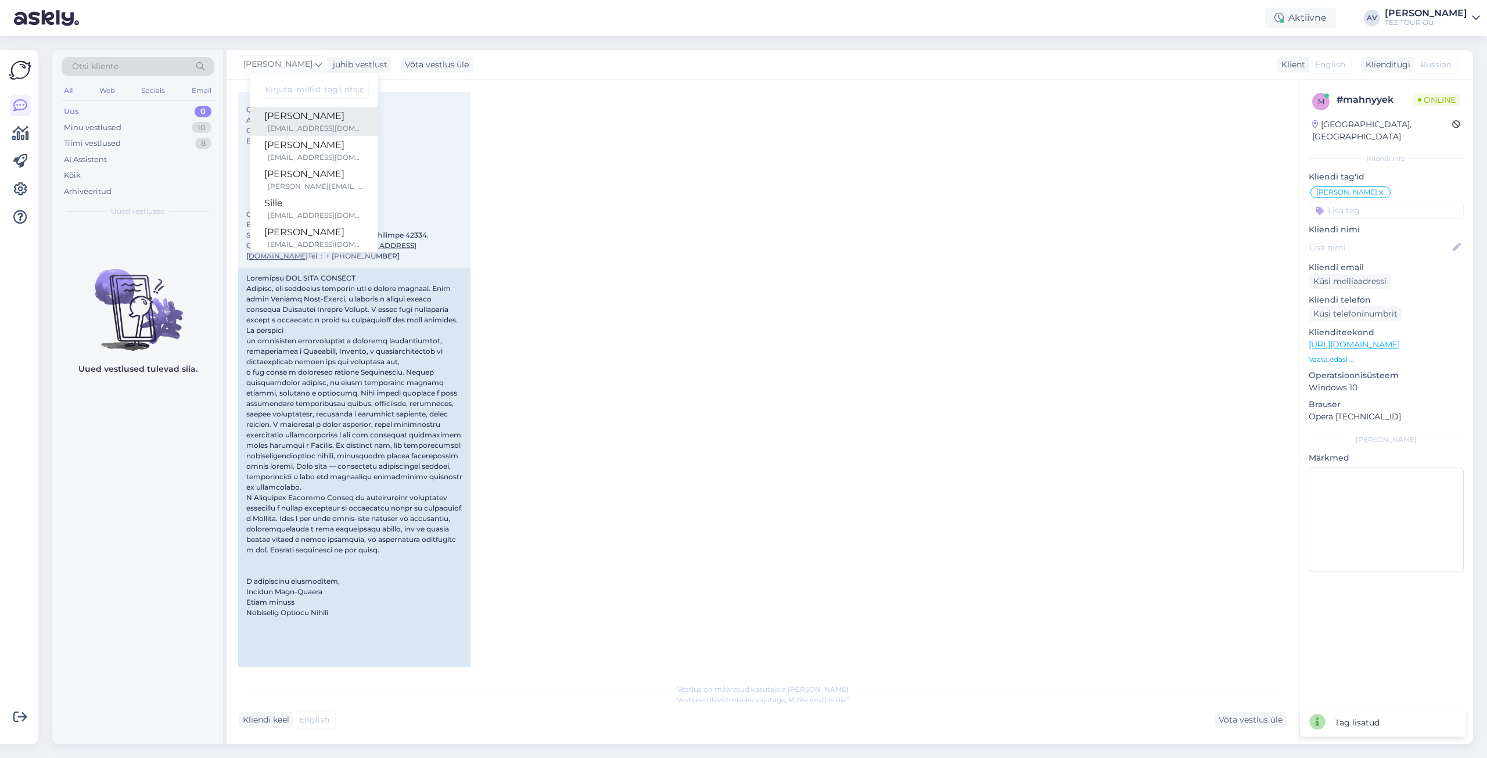
click at [321, 119] on div "[PERSON_NAME]" at bounding box center [314, 116] width 100 height 14
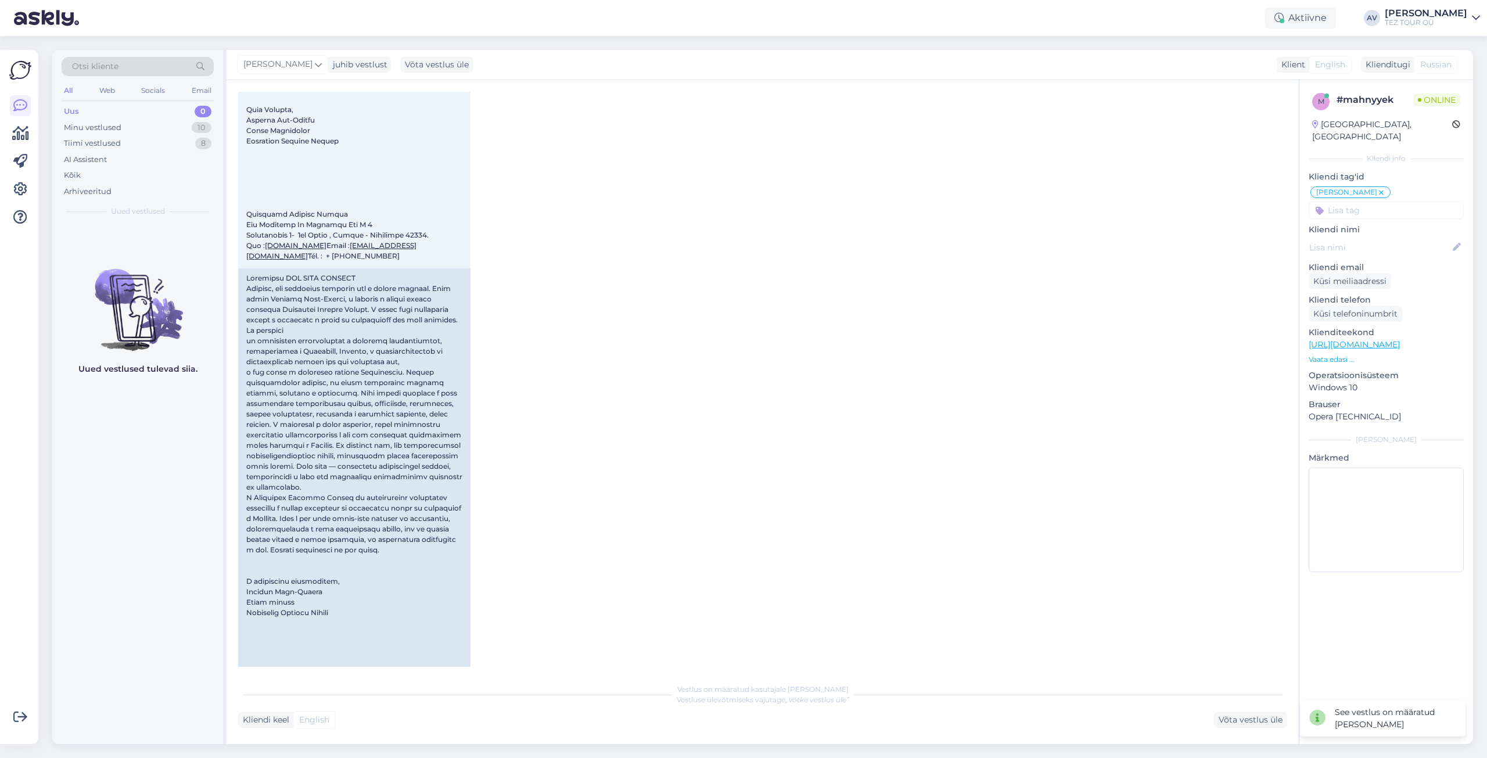
click at [70, 110] on div "Uus" at bounding box center [71, 112] width 15 height 12
